Goal: Find specific page/section: Find specific page/section

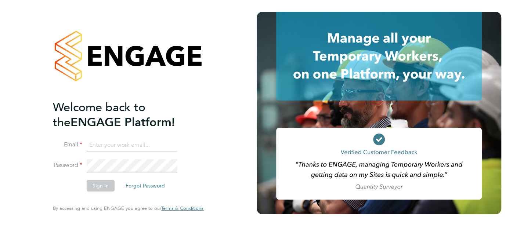
click at [105, 144] on input at bounding box center [132, 145] width 91 height 13
click at [113, 145] on input at bounding box center [132, 145] width 91 height 13
type input "[PERSON_NAME][EMAIL_ADDRESS][PERSON_NAME][DOMAIN_NAME]"
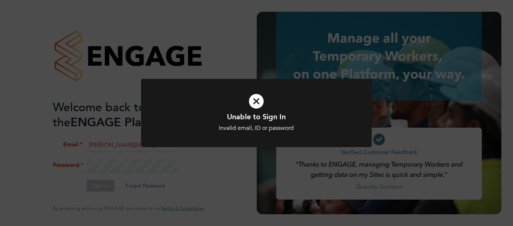
click at [256, 97] on icon at bounding box center [256, 101] width 191 height 29
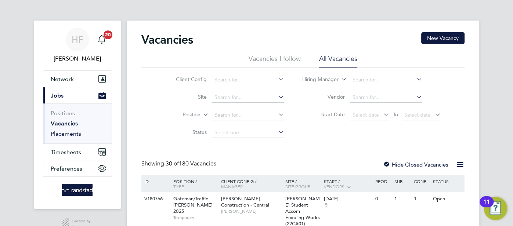
click at [64, 134] on link "Placements" at bounding box center [66, 133] width 30 height 7
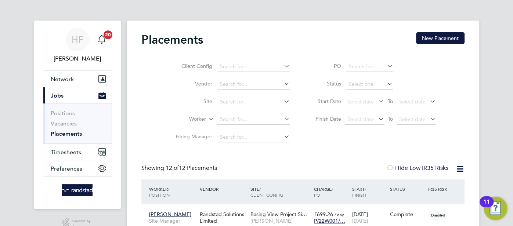
click at [282, 101] on icon at bounding box center [282, 101] width 0 height 10
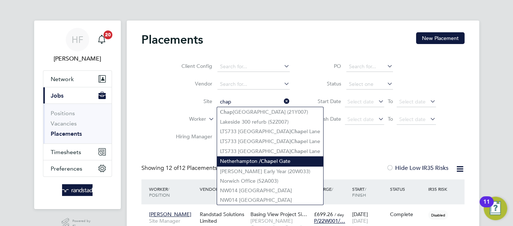
click at [275, 159] on li "Netherhampton / Chap el Gate" at bounding box center [270, 161] width 106 height 10
type input "Netherhampton / Chapel Gate"
